Goal: Task Accomplishment & Management: Manage account settings

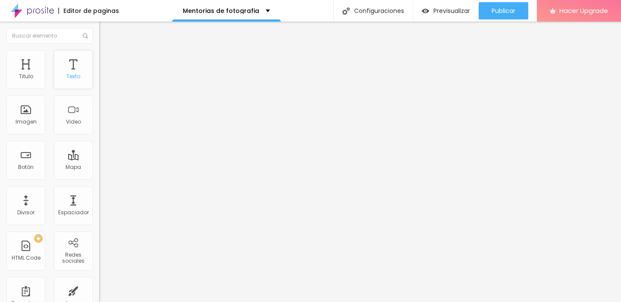
click at [76, 69] on div "Texto" at bounding box center [73, 69] width 39 height 39
click at [262, 8] on div "Mentorias de fotografia" at bounding box center [226, 11] width 87 height 6
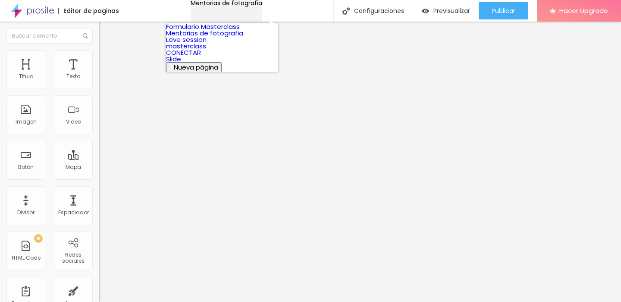
click at [262, 6] on div "Mentorias de fotografia" at bounding box center [227, 3] width 72 height 6
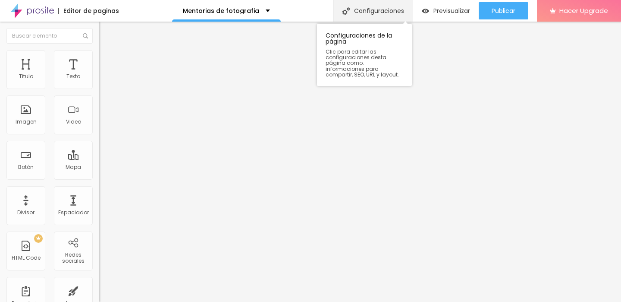
click at [363, 11] on div "Configuraciones" at bounding box center [373, 11] width 79 height 22
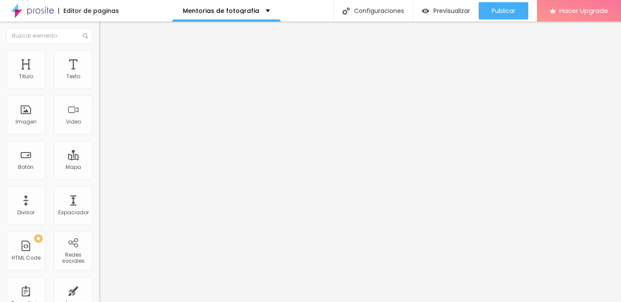
drag, startPoint x: 467, startPoint y: 25, endPoint x: 133, endPoint y: 54, distance: 335.2
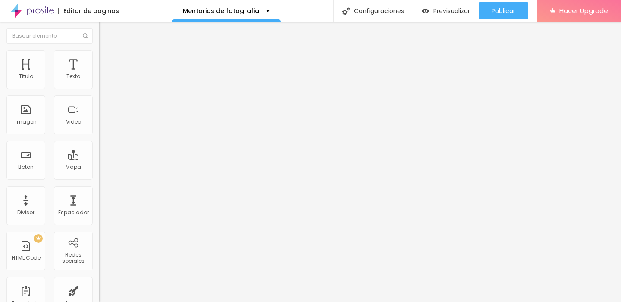
click at [434, 17] on div "Previsualizar" at bounding box center [446, 10] width 48 height 17
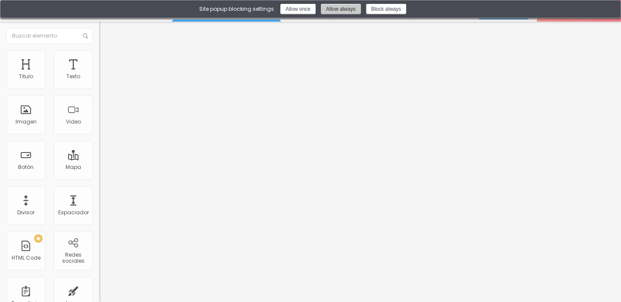
click at [351, 9] on button "Allow always" at bounding box center [341, 9] width 40 height 10
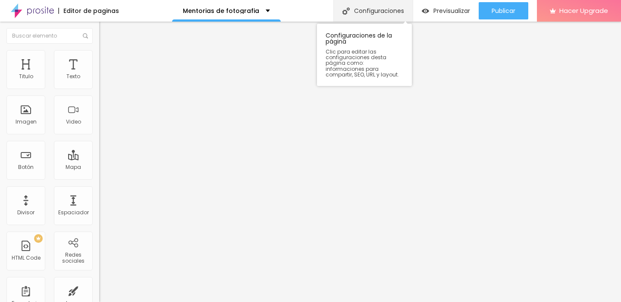
click at [374, 16] on div "Configuraciones" at bounding box center [373, 11] width 79 height 22
